Goal: Information Seeking & Learning: Learn about a topic

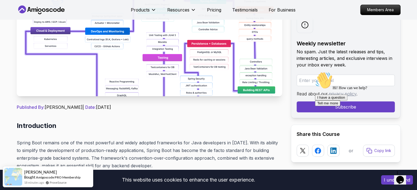
scroll to position [137, 0]
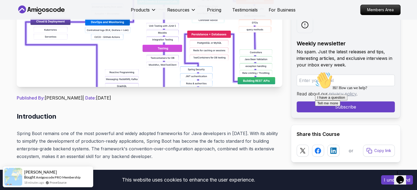
click at [124, 68] on img at bounding box center [149, 25] width 265 height 123
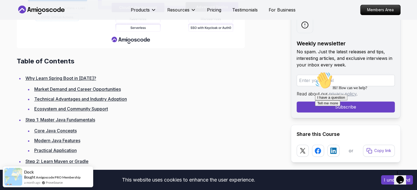
scroll to position [712, 0]
click at [40, 78] on link "Why Learn Spring Boot in [DATE]?" at bounding box center [60, 77] width 71 height 5
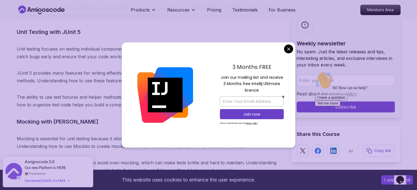
scroll to position [4813, 0]
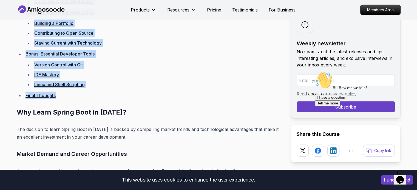
scroll to position [1317, 0]
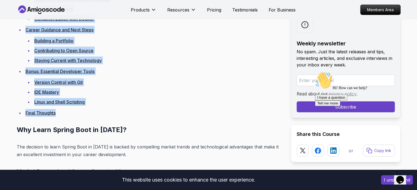
drag, startPoint x: 25, startPoint y: 73, endPoint x: 65, endPoint y: 110, distance: 55.5
copy ul "Why Learn Spring Boot in [DATE]? Market Demand and Career Opportunities Technic…"
click at [77, 113] on li "Final Thoughts" at bounding box center [153, 113] width 258 height 8
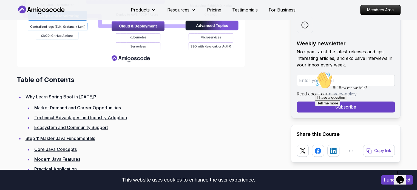
scroll to position [687, 0]
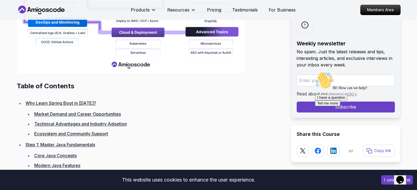
click at [315, 72] on icon "Chat attention grabber" at bounding box center [315, 72] width 0 height 0
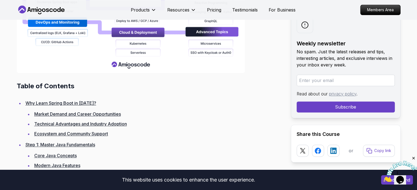
click at [413, 156] on icon "Close" at bounding box center [413, 158] width 5 height 5
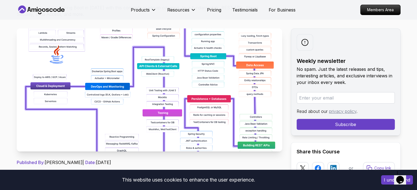
scroll to position [57, 0]
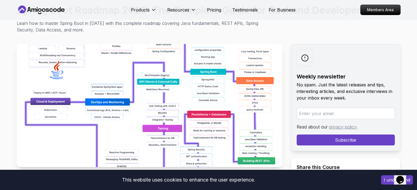
click at [152, 109] on img at bounding box center [149, 105] width 265 height 123
